Goal: Task Accomplishment & Management: Manage account settings

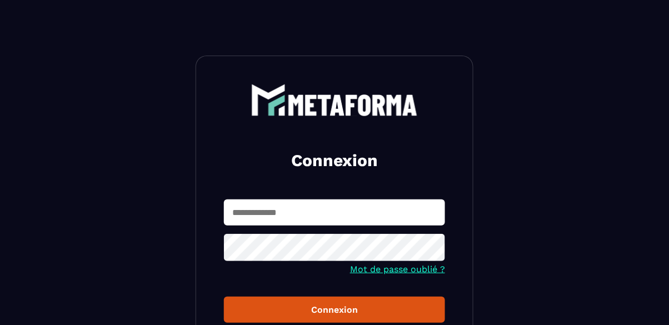
click at [292, 217] on input "text" at bounding box center [334, 212] width 221 height 26
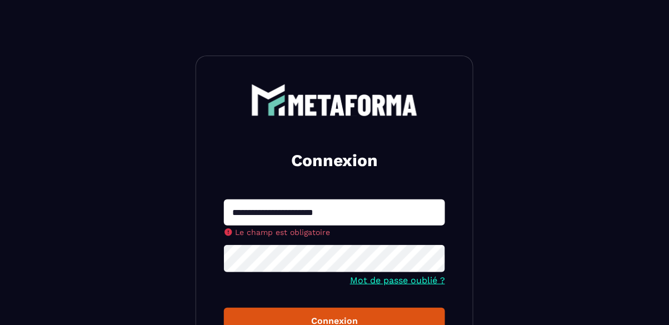
click at [224, 308] on button "Connexion" at bounding box center [334, 321] width 221 height 26
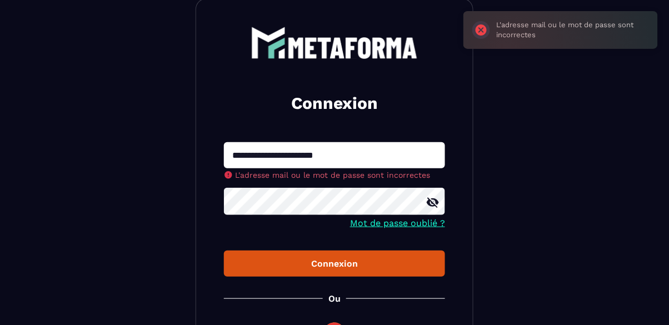
click at [401, 155] on input "**********" at bounding box center [334, 155] width 221 height 26
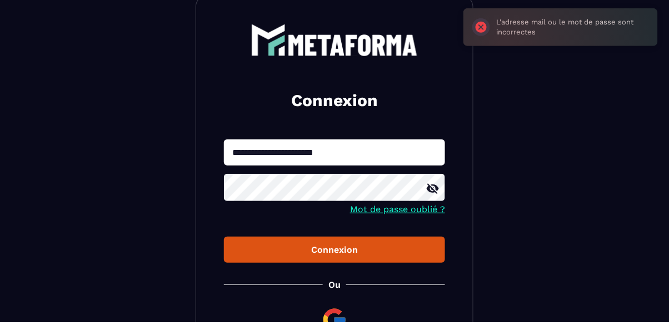
scroll to position [57, 0]
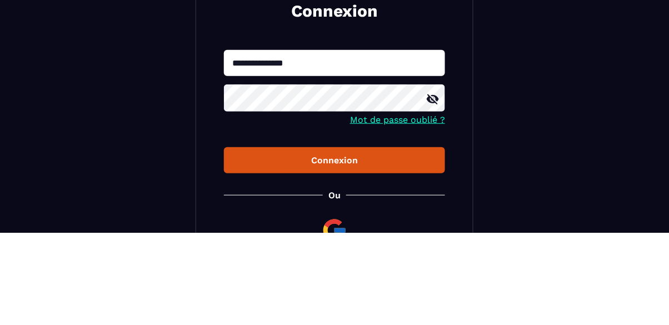
type input "**********"
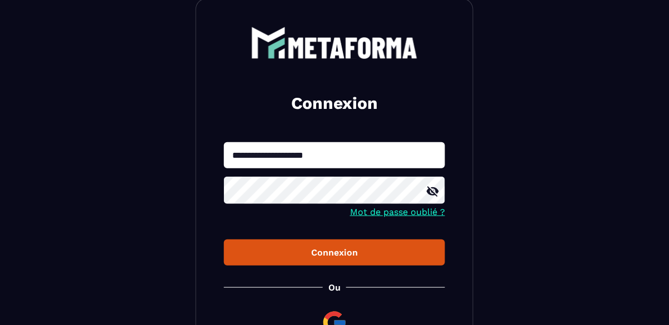
type input "**********"
click at [367, 248] on div "Connexion" at bounding box center [334, 252] width 203 height 11
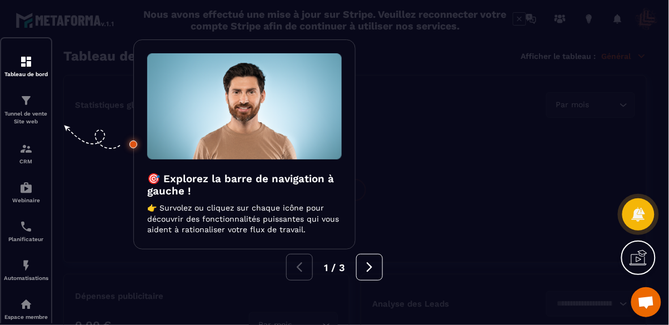
scroll to position [53, 0]
click at [372, 261] on icon at bounding box center [369, 267] width 12 height 12
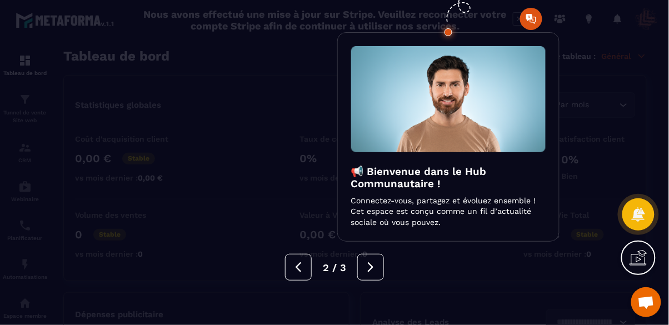
click at [364, 254] on button at bounding box center [370, 267] width 27 height 27
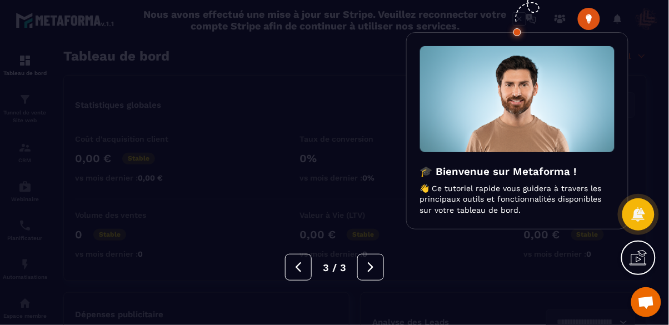
click at [363, 227] on div at bounding box center [334, 162] width 669 height 325
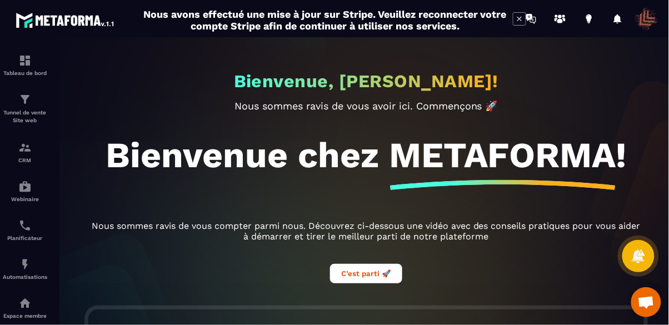
click at [513, 20] on icon at bounding box center [519, 18] width 13 height 13
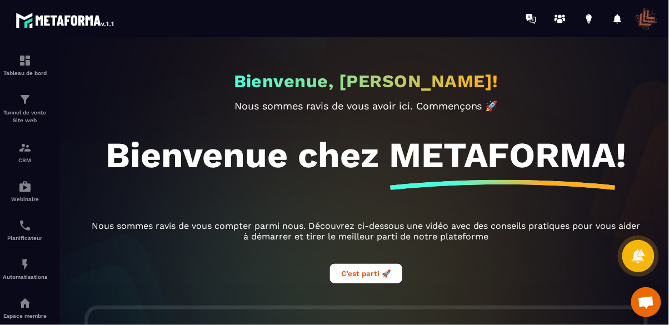
click at [32, 58] on div at bounding box center [366, 186] width 669 height 299
click at [22, 77] on link "Tableau de bord" at bounding box center [25, 65] width 44 height 39
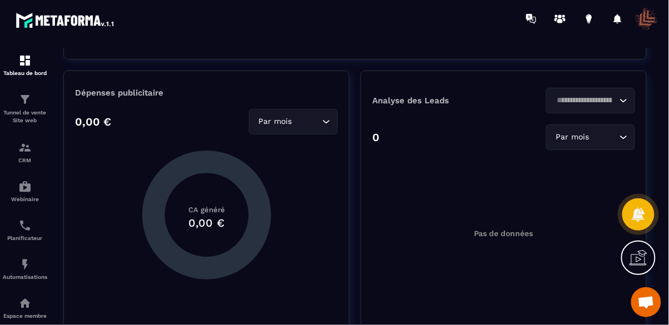
scroll to position [222, 0]
click at [11, 152] on div "CRM" at bounding box center [25, 152] width 44 height 22
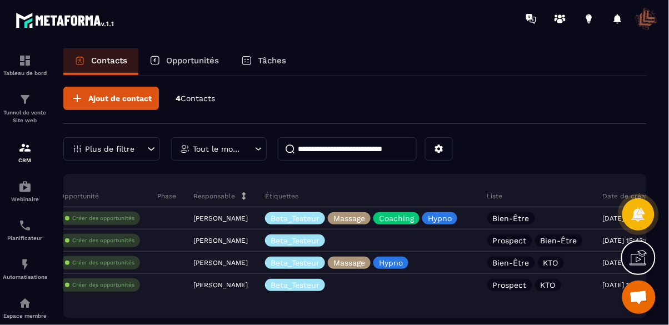
scroll to position [0, 413]
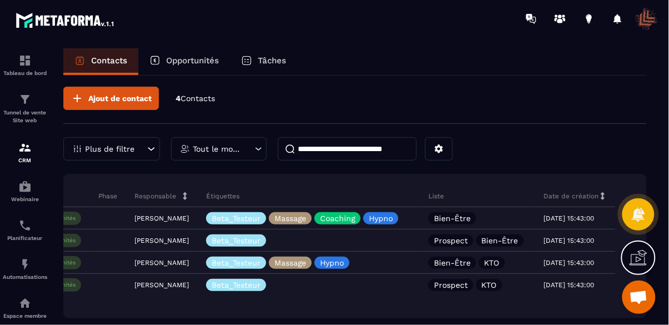
click at [501, 216] on div "Bien-Être" at bounding box center [478, 218] width 116 height 22
click at [430, 148] on button at bounding box center [439, 148] width 28 height 23
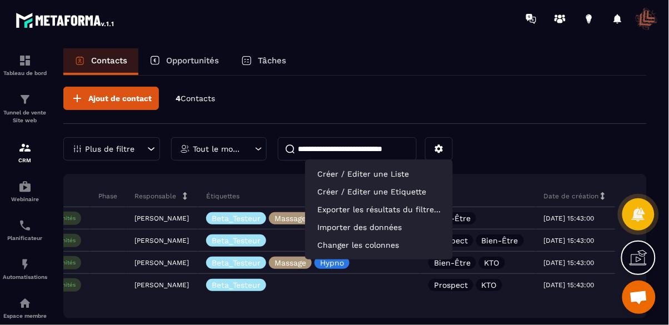
click at [413, 169] on div "Ajout de contact 4 Contacts Plus de filtre Tout le monde Créer / Editer une Lis…" at bounding box center [354, 223] width 583 height 307
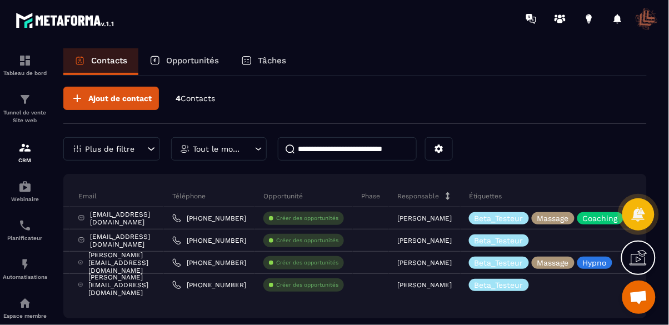
scroll to position [0, 0]
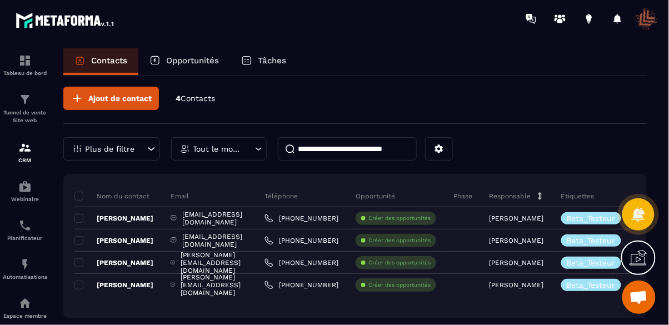
click at [79, 217] on span at bounding box center [78, 218] width 9 height 9
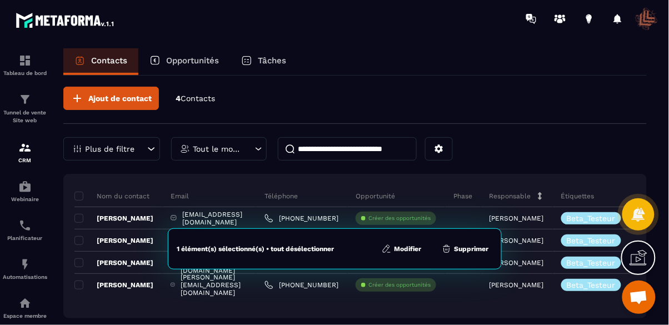
click at [435, 147] on icon at bounding box center [439, 149] width 8 height 8
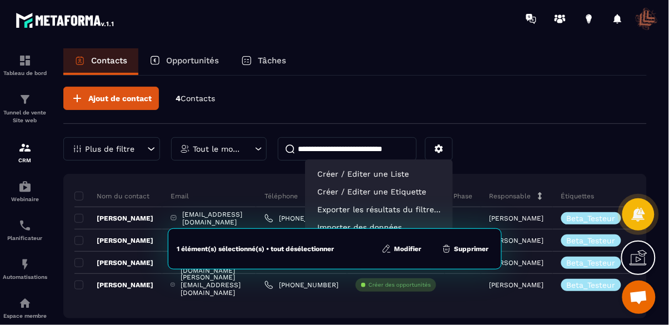
click at [408, 254] on button "Modifier" at bounding box center [401, 248] width 47 height 11
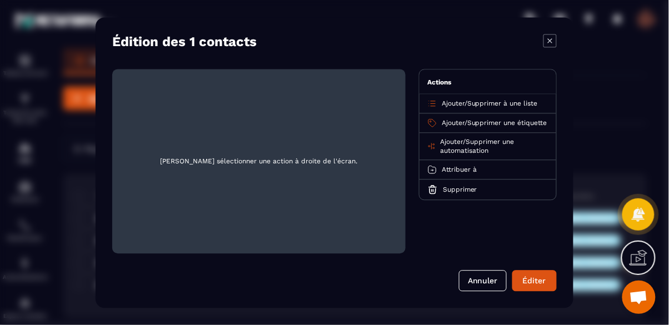
click at [506, 107] on span "Supprimer à une liste" at bounding box center [502, 103] width 71 height 8
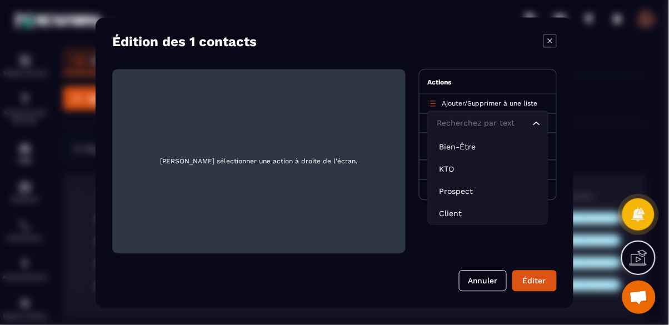
click at [460, 224] on li "Client" at bounding box center [488, 213] width 120 height 22
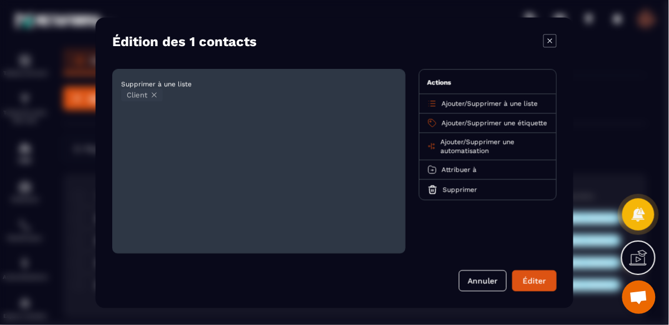
click at [529, 291] on button "Éditer" at bounding box center [534, 280] width 44 height 21
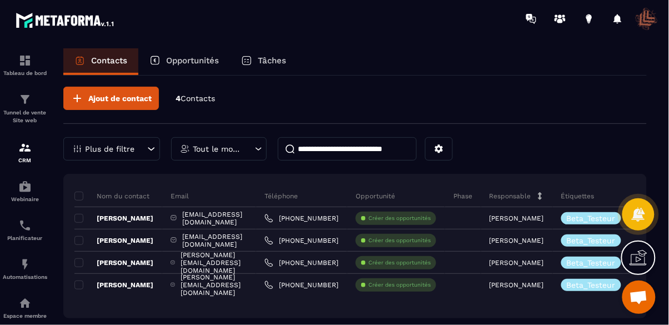
click at [77, 217] on span at bounding box center [78, 218] width 9 height 9
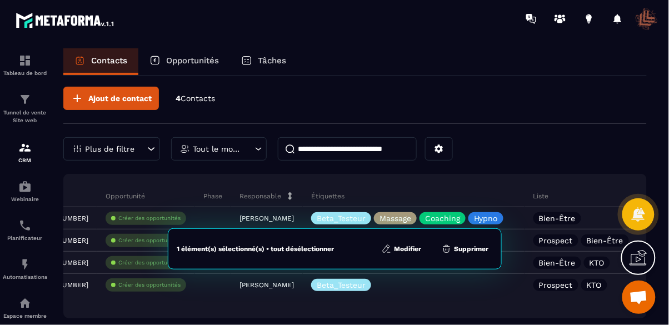
scroll to position [0, 413]
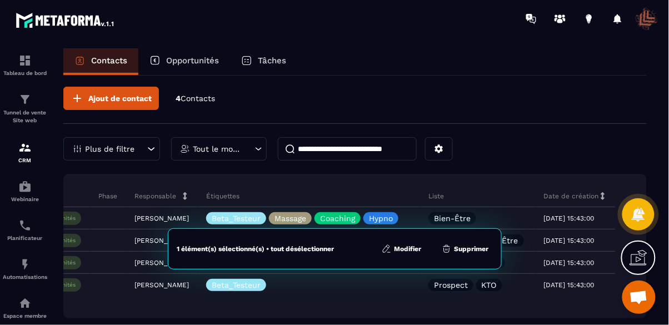
click at [410, 254] on button "Modifier" at bounding box center [401, 248] width 47 height 11
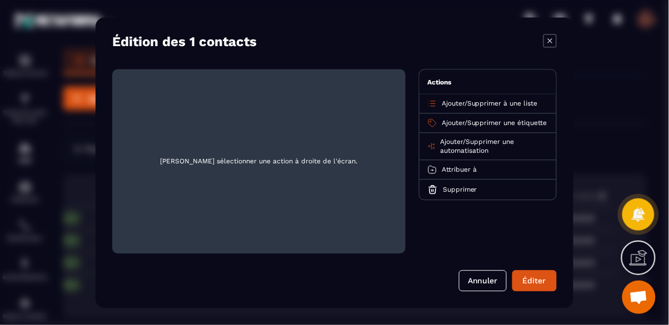
click at [516, 107] on span "Supprimer à une liste" at bounding box center [502, 103] width 71 height 8
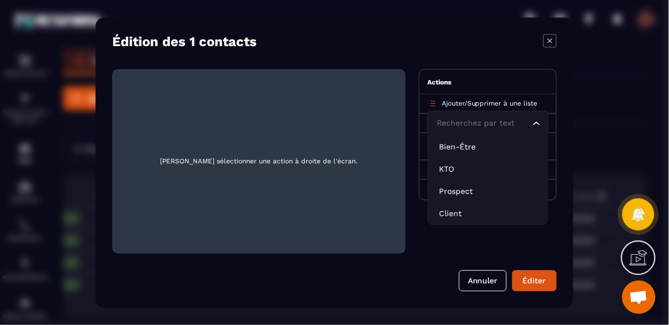
click at [463, 219] on p "Client" at bounding box center [488, 213] width 98 height 11
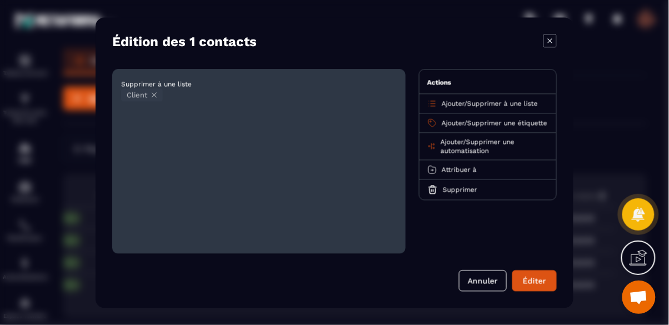
click at [531, 291] on button "Éditer" at bounding box center [534, 280] width 44 height 21
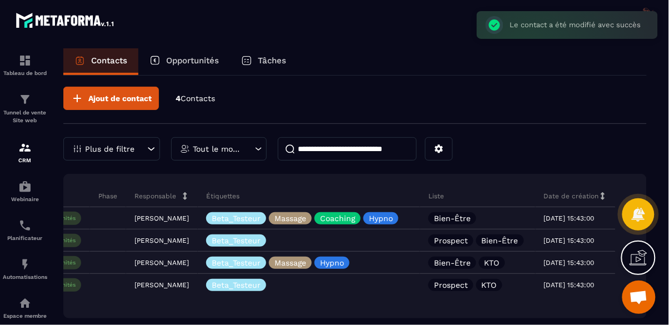
click at [491, 208] on div "Bien-Être" at bounding box center [478, 218] width 116 height 22
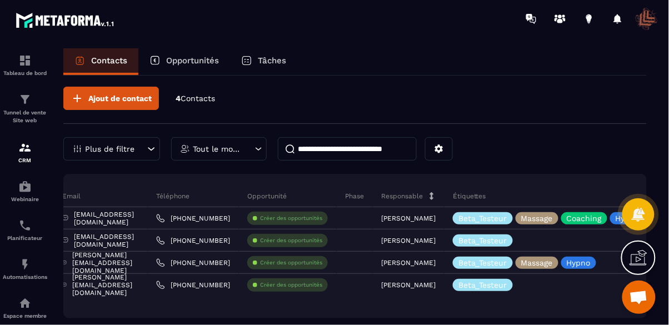
scroll to position [0, 0]
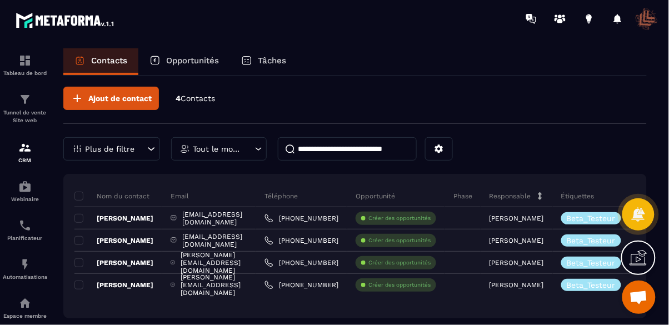
click at [435, 145] on icon at bounding box center [439, 149] width 10 height 10
click at [472, 193] on p "Phase" at bounding box center [462, 196] width 19 height 9
click at [439, 147] on icon at bounding box center [439, 149] width 8 height 8
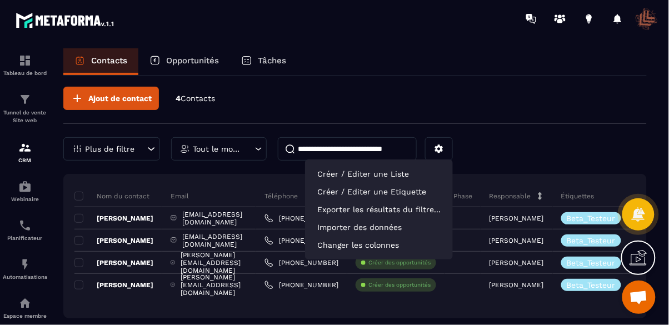
click at [387, 168] on div "Ajout de contact 4 Contacts Plus de filtre Tout le monde Créer / Editer une Lis…" at bounding box center [354, 223] width 583 height 307
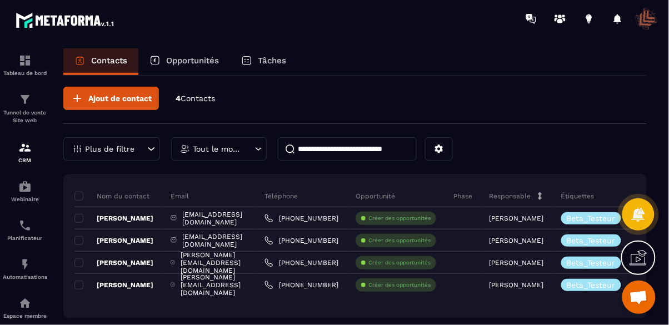
click at [0, 0] on img at bounding box center [0, 0] width 0 height 0
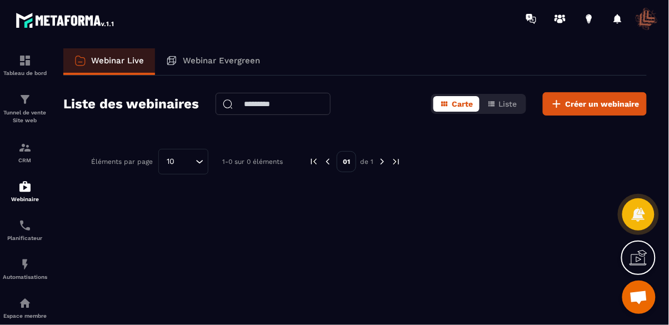
click at [34, 236] on p "Planificateur" at bounding box center [25, 238] width 44 height 6
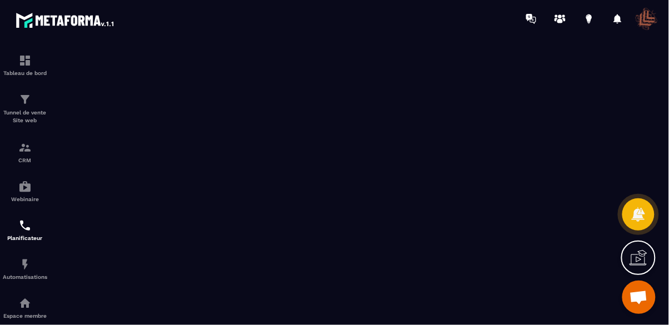
click at [32, 268] on div "Automatisations" at bounding box center [25, 269] width 44 height 22
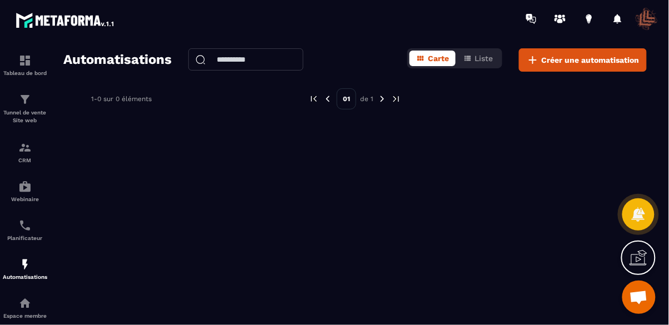
click at [27, 312] on div "Espace membre" at bounding box center [25, 308] width 44 height 22
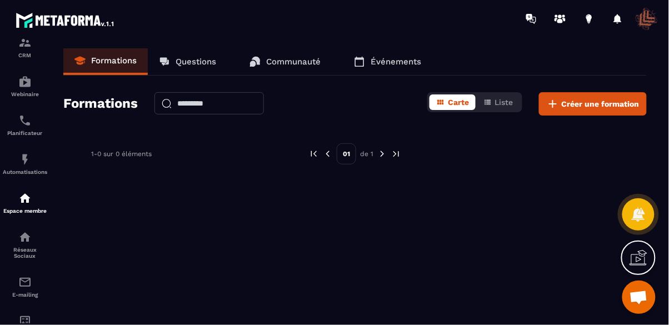
scroll to position [133, 0]
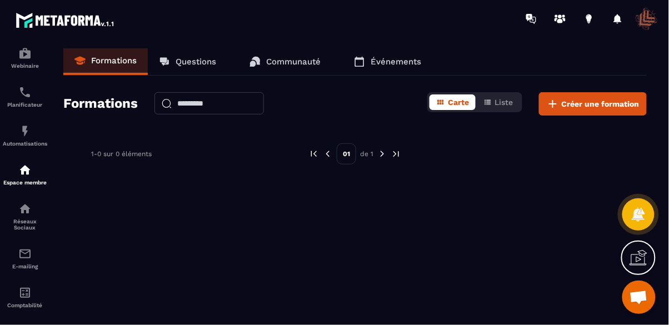
click at [0, 0] on img at bounding box center [0, 0] width 0 height 0
